Goal: Check status: Check status

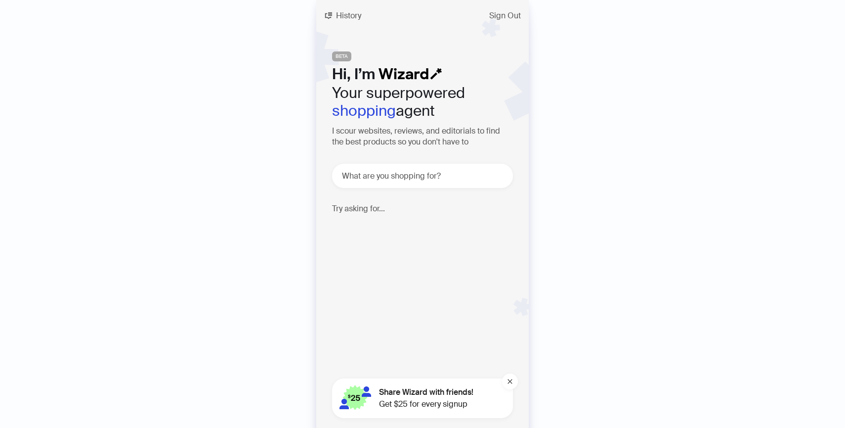
scroll to position [2355, 0]
click at [348, 13] on span "History" at bounding box center [348, 16] width 25 height 8
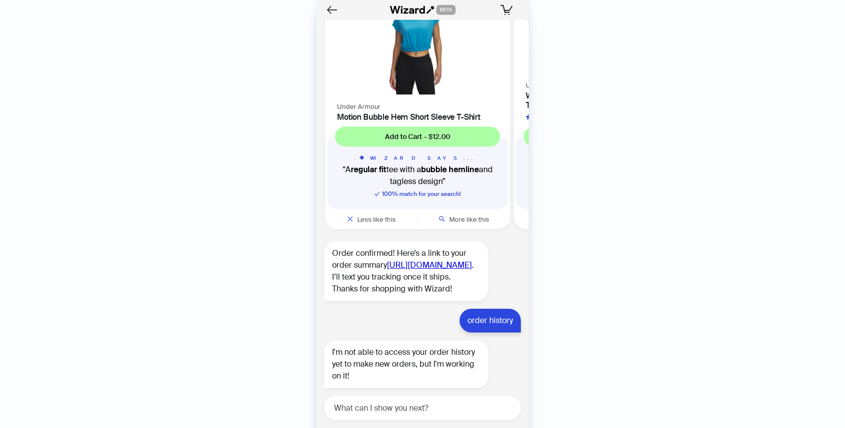
scroll to position [2355, 0]
click at [394, 409] on textarea at bounding box center [426, 407] width 189 height 12
type textarea "**********"
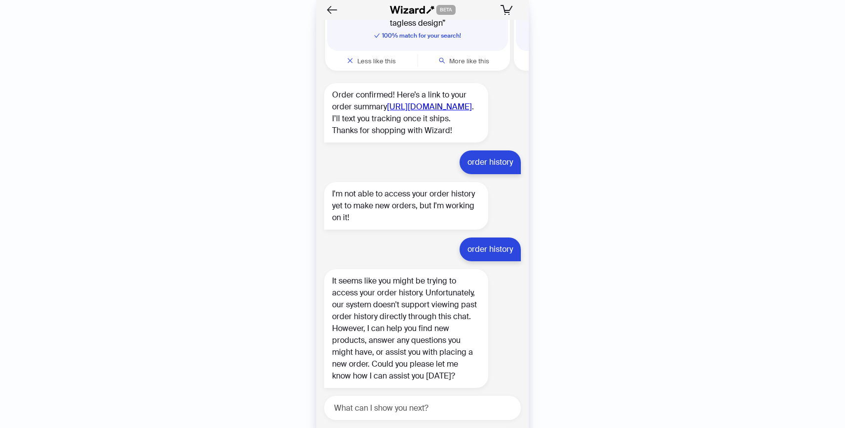
scroll to position [2513, 0]
click at [398, 102] on link "[URL][DOMAIN_NAME]" at bounding box center [429, 106] width 85 height 10
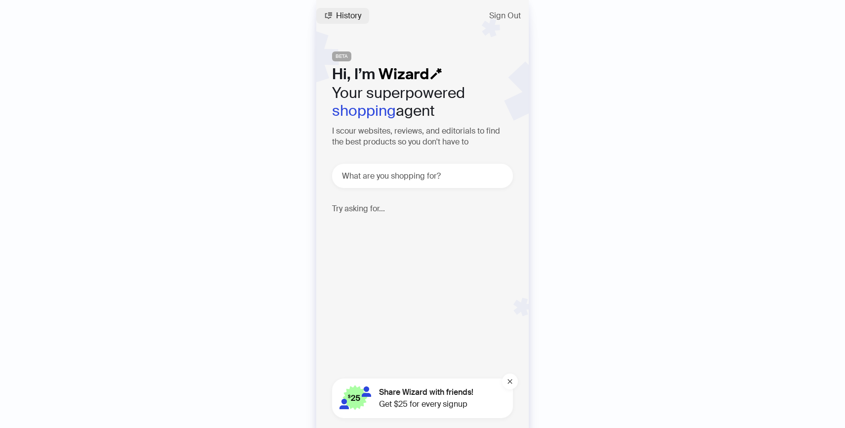
click at [338, 18] on span "History" at bounding box center [348, 16] width 25 height 8
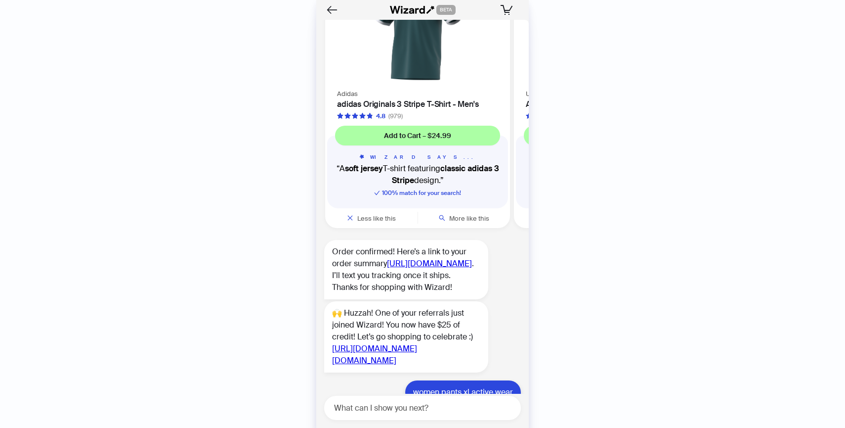
scroll to position [555, 0]
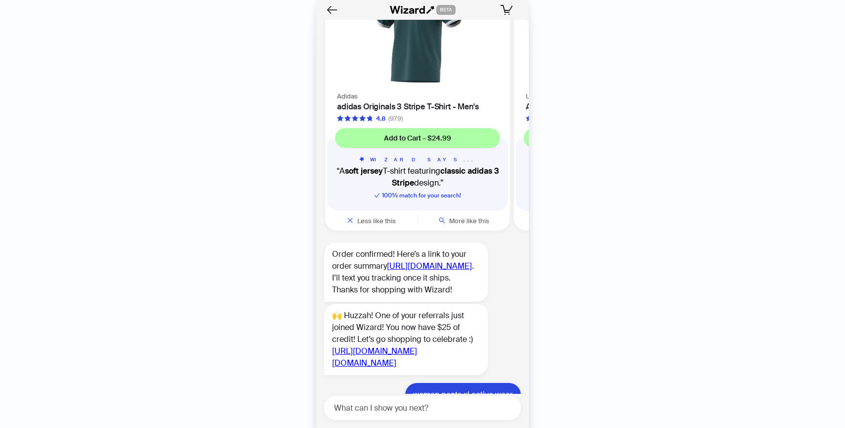
click at [392, 283] on div "Order confirmed! Here’s a link to your order summary [URL][DOMAIN_NAME] . I’ll …" at bounding box center [406, 271] width 164 height 59
click at [396, 271] on link "[URL][DOMAIN_NAME]" at bounding box center [429, 266] width 85 height 10
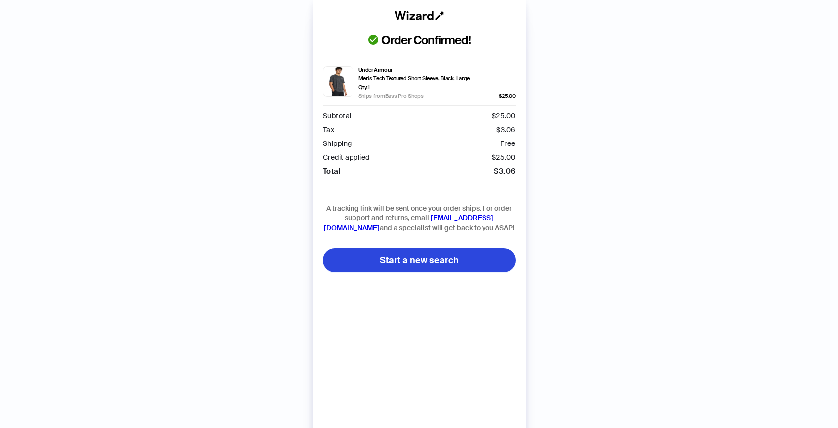
click at [351, 79] on img at bounding box center [338, 81] width 31 height 31
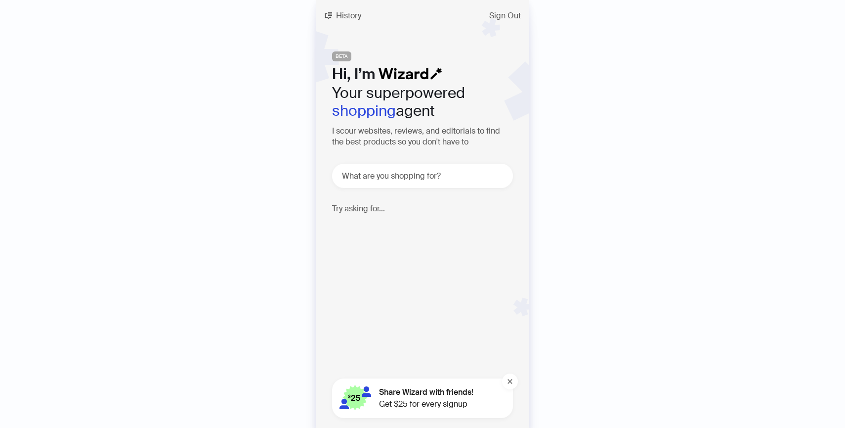
click at [437, 399] on span "Get $25 for every signup" at bounding box center [426, 404] width 94 height 12
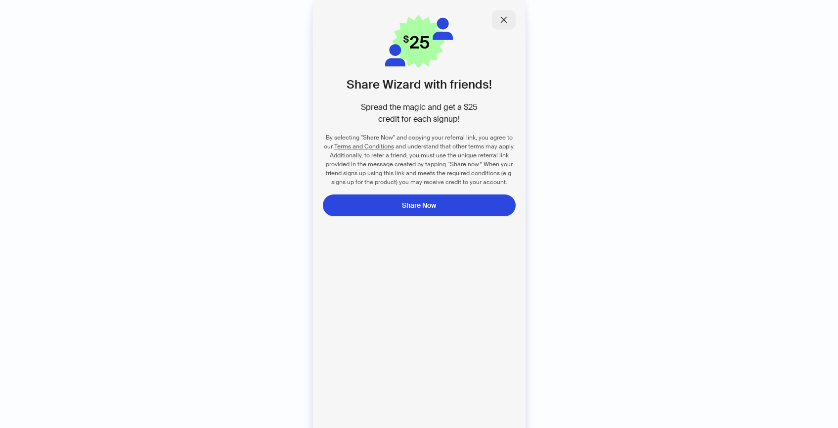
click at [503, 21] on icon "close" at bounding box center [504, 20] width 8 height 8
